Goal: Transaction & Acquisition: Subscribe to service/newsletter

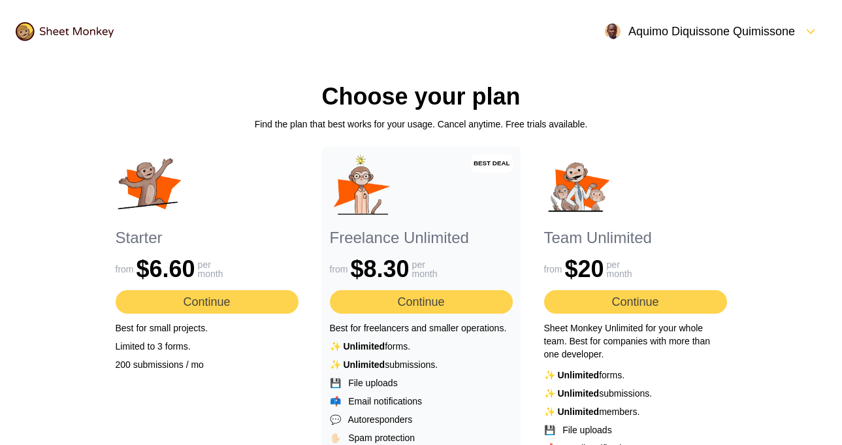
click at [813, 28] on icon "FormDown" at bounding box center [811, 32] width 16 height 16
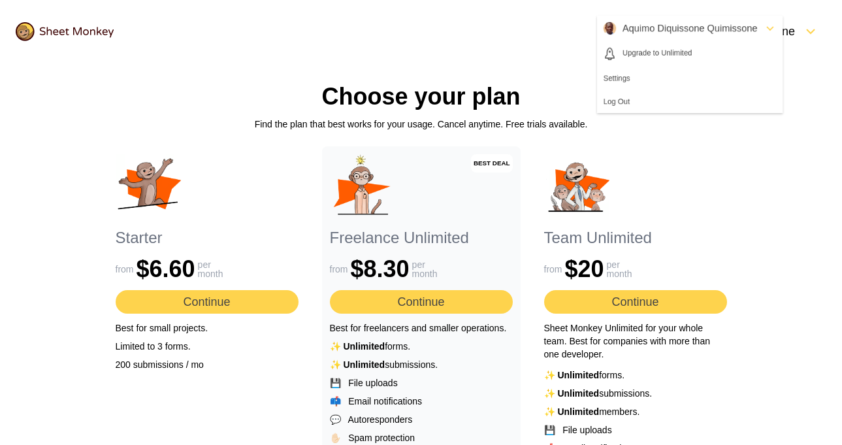
click at [125, 103] on div "Choose your plan Find the plan that best works for your usage. Cancel anytime. …" at bounding box center [421, 358] width 669 height 591
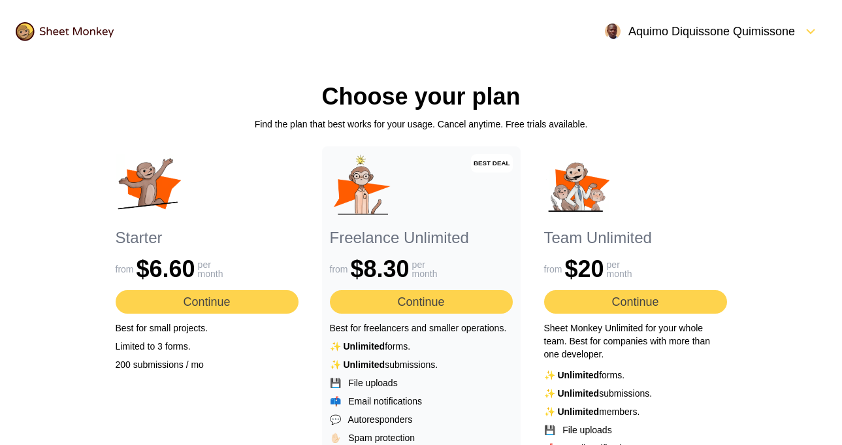
click at [812, 31] on icon "FormDown" at bounding box center [811, 31] width 8 height 4
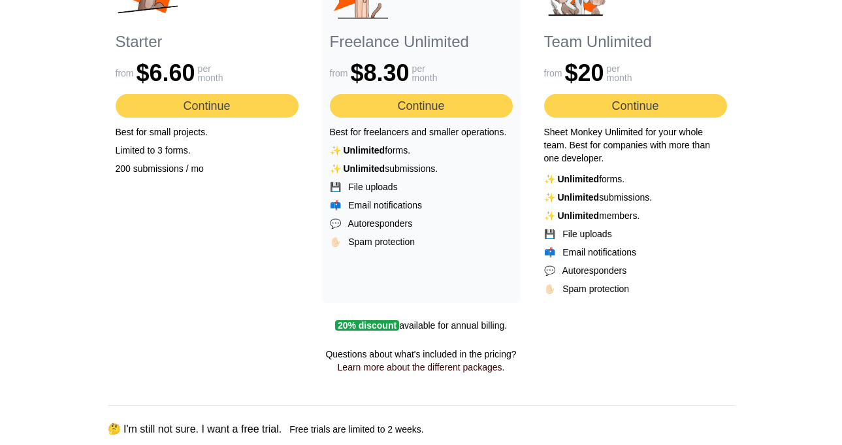
scroll to position [261, 0]
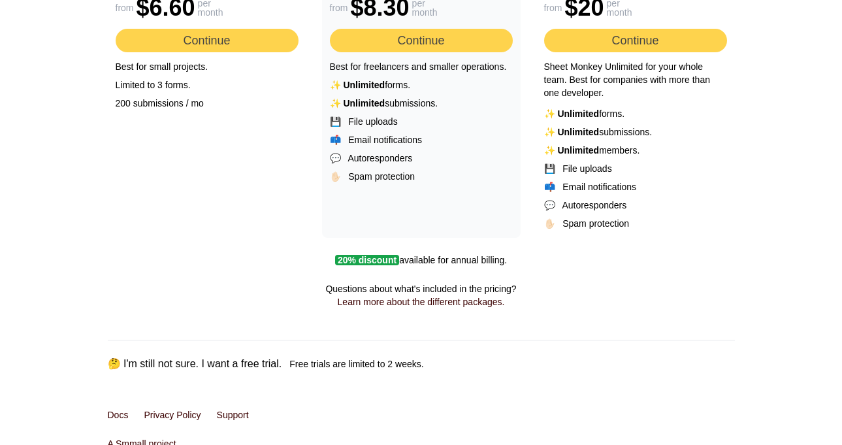
click at [116, 365] on button "🤔 I'm still not sure. I want a free trial." at bounding box center [195, 364] width 174 height 16
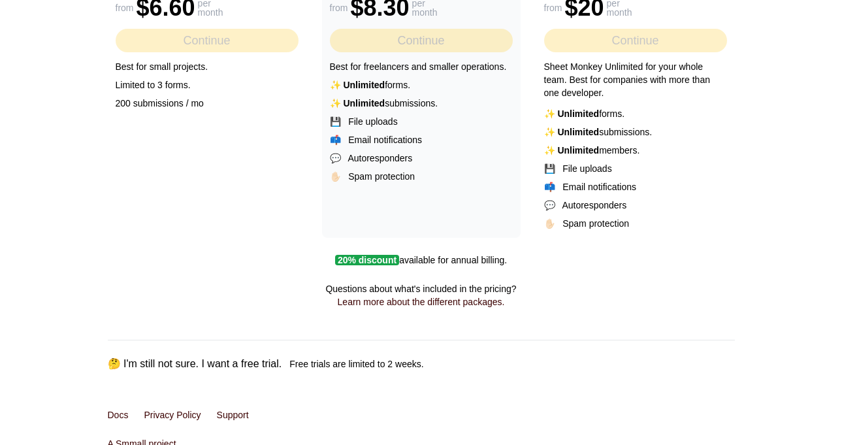
click at [116, 364] on button "🤔 I'm still not sure. I want a free trial." at bounding box center [195, 364] width 174 height 16
click at [114, 364] on button "🤔 I'm still not sure. I want a free trial." at bounding box center [195, 364] width 174 height 16
click at [112, 364] on button "🤔 I'm still not sure. I want a free trial." at bounding box center [195, 364] width 174 height 16
click at [112, 365] on button "🤔 I'm still not sure. I want a free trial." at bounding box center [195, 364] width 174 height 16
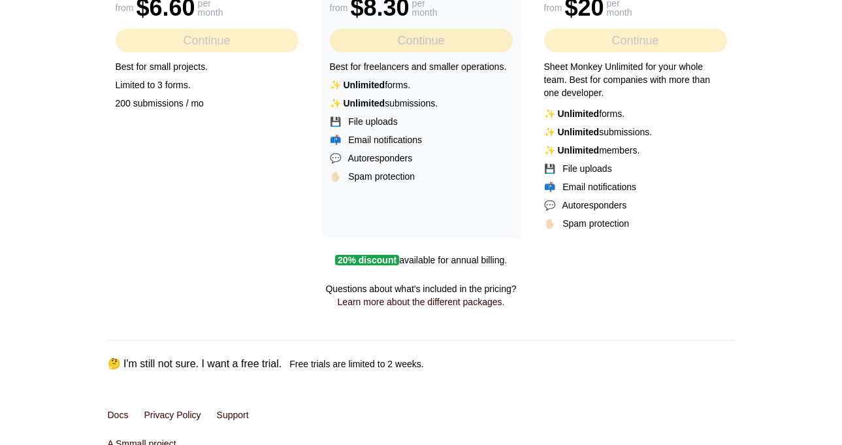
click at [111, 364] on button "🤔 I'm still not sure. I want a free trial." at bounding box center [195, 364] width 174 height 16
click at [110, 362] on button "🤔 I'm still not sure. I want a free trial." at bounding box center [195, 364] width 174 height 16
click at [110, 360] on button "🤔 I'm still not sure. I want a free trial." at bounding box center [195, 364] width 174 height 16
click at [110, 365] on button "🤔 I'm still not sure. I want a free trial." at bounding box center [195, 364] width 174 height 16
click at [170, 360] on button "🤔 I'm still not sure. I want a free trial." at bounding box center [195, 364] width 174 height 16
